Goal: Task Accomplishment & Management: Use online tool/utility

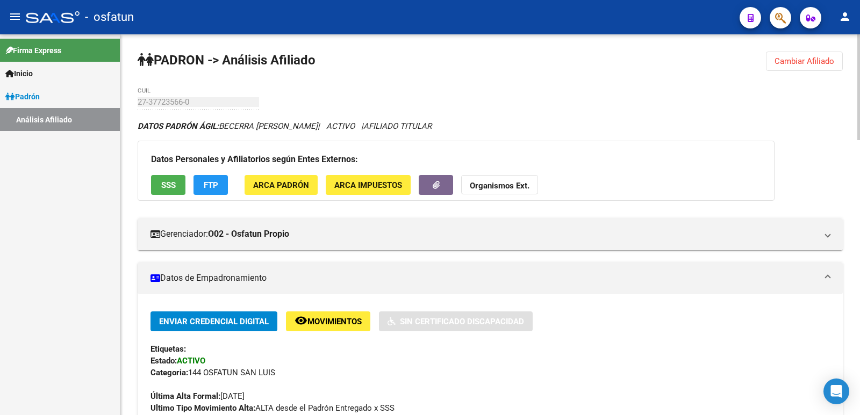
click at [812, 64] on span "Cambiar Afiliado" at bounding box center [804, 61] width 60 height 10
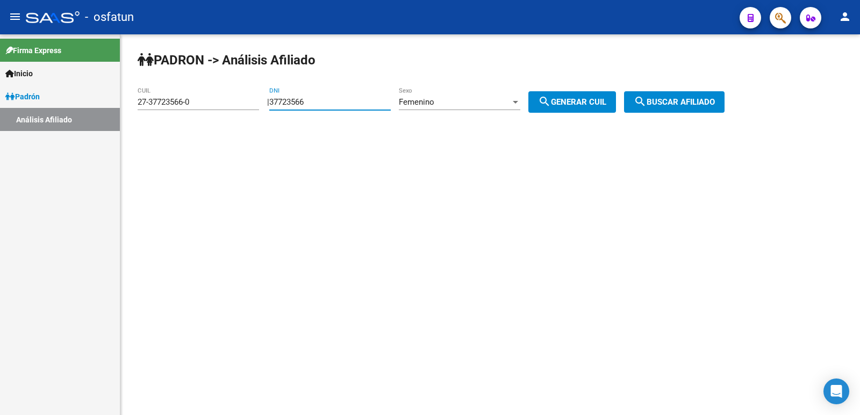
drag, startPoint x: 326, startPoint y: 101, endPoint x: 268, endPoint y: 98, distance: 58.1
click at [269, 98] on div "| 37723566 DNI Femenino Sexo search Generar CUIL" at bounding box center [445, 102] width 357 height 10
paste input "35616241"
type input "35616241"
click at [498, 103] on div "Femenino" at bounding box center [455, 102] width 112 height 10
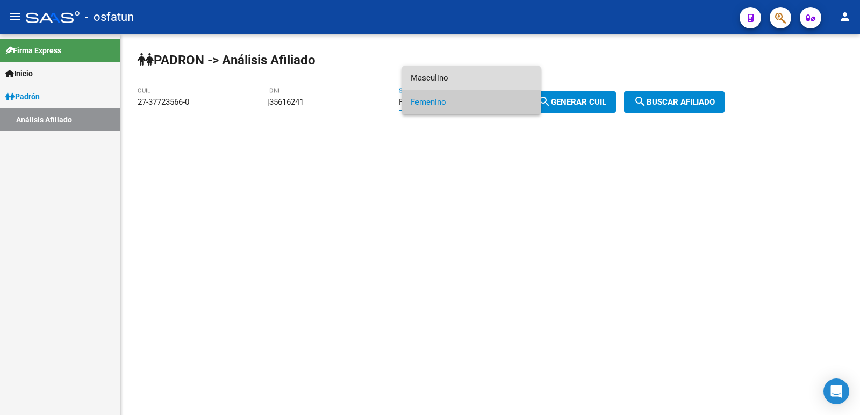
click at [485, 77] on span "Masculino" at bounding box center [470, 78] width 121 height 24
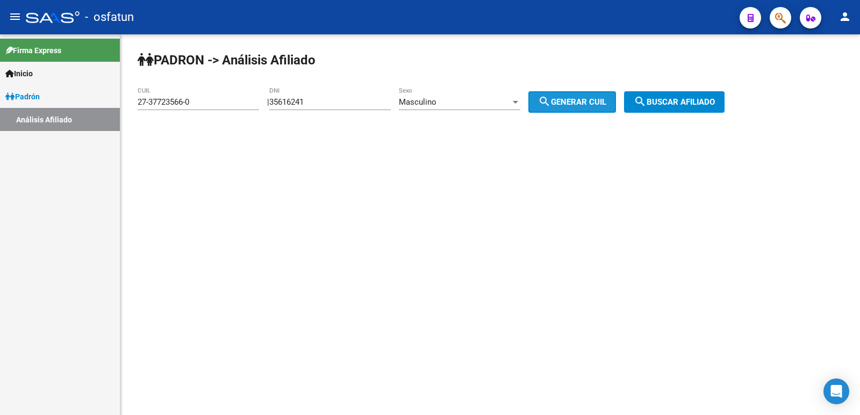
click at [596, 103] on span "search Generar CUIL" at bounding box center [572, 102] width 68 height 10
type input "20-35616241-3"
click at [696, 100] on span "search Buscar afiliado" at bounding box center [673, 102] width 81 height 10
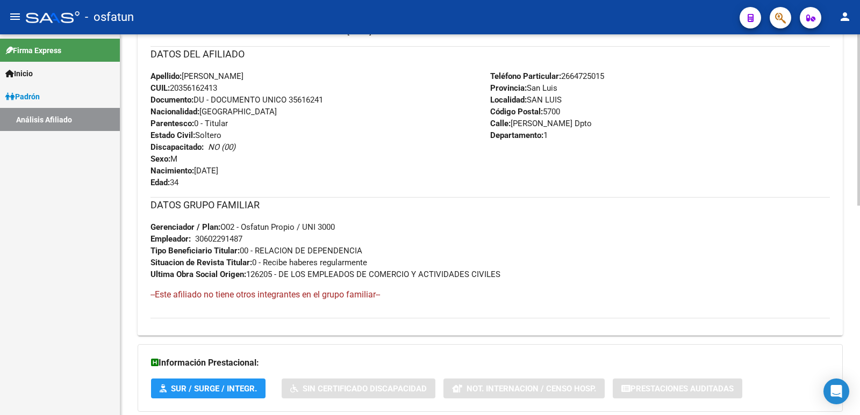
scroll to position [466, 0]
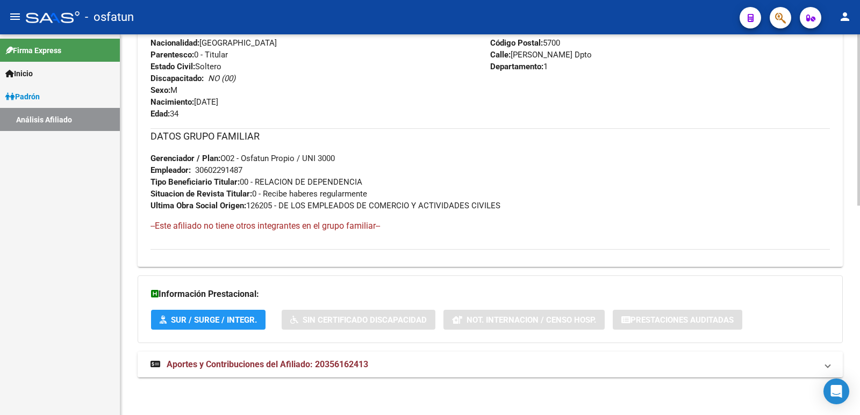
click at [293, 364] on span "Aportes y Contribuciones del Afiliado: 20356162413" at bounding box center [267, 364] width 201 height 10
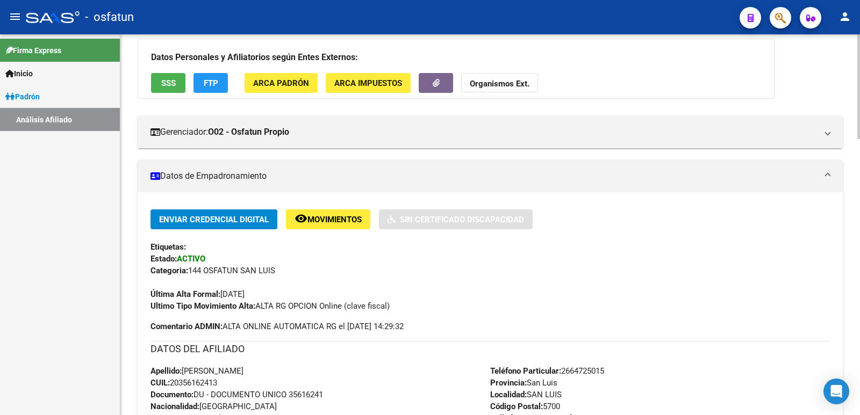
scroll to position [0, 0]
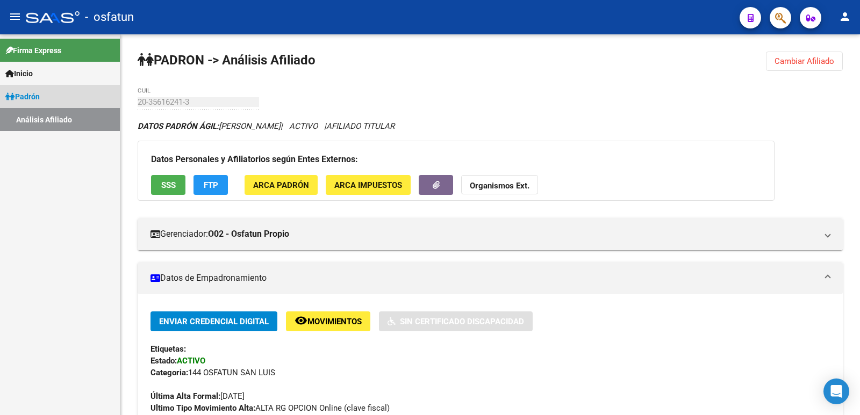
click at [59, 116] on link "Análisis Afiliado" at bounding box center [60, 119] width 120 height 23
